Goal: Task Accomplishment & Management: Use online tool/utility

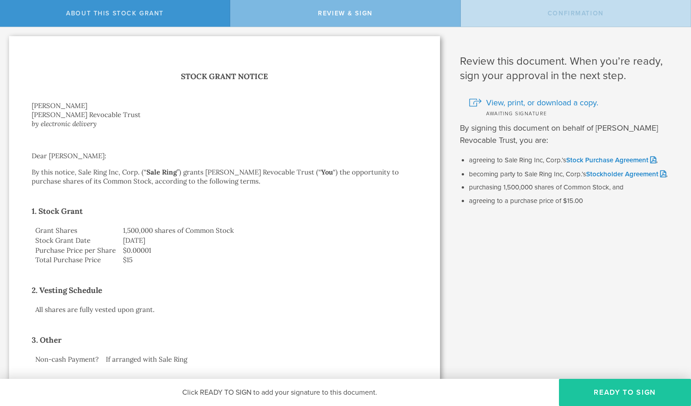
click at [615, 396] on button "Ready to Sign" at bounding box center [625, 392] width 132 height 27
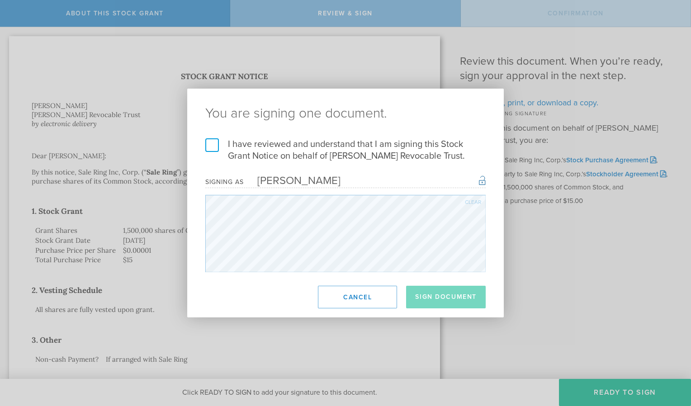
click at [471, 205] on div "Clear" at bounding box center [473, 201] width 16 height 5
click at [206, 138] on label "I have reviewed and understand that I am signing this Stock Grant Notice on beh…" at bounding box center [345, 150] width 280 height 24
click at [0, 0] on input "I have reviewed and understand that I am signing this Stock Grant Notice on beh…" at bounding box center [0, 0] width 0 height 0
click at [458, 308] on button "Sign Document" at bounding box center [446, 297] width 80 height 23
